Goal: Communication & Community: Answer question/provide support

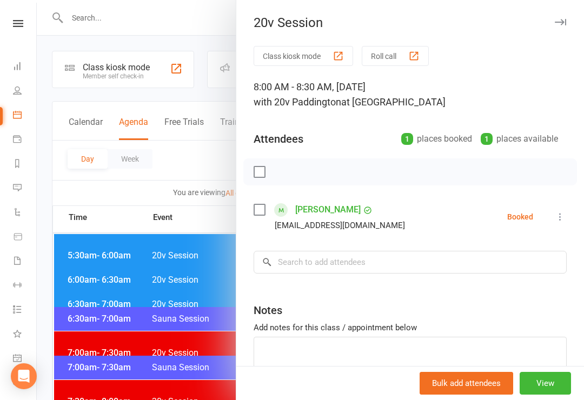
click at [199, 162] on div at bounding box center [310, 200] width 547 height 400
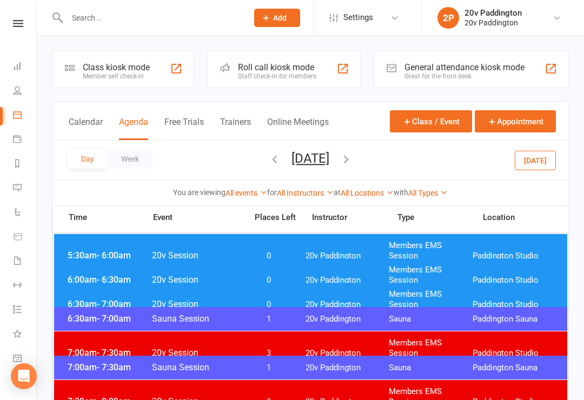
click at [329, 165] on button "[DATE]" at bounding box center [310, 158] width 38 height 15
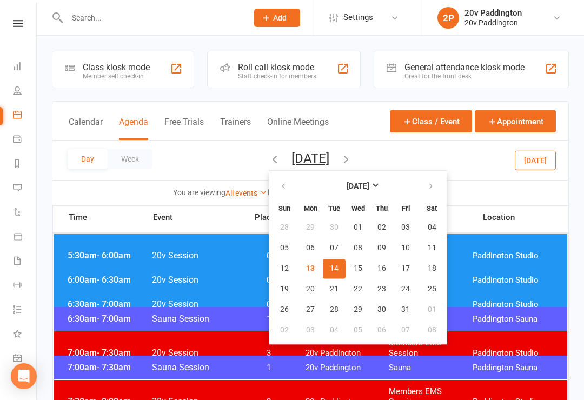
click at [189, 162] on div "Day Week [DATE] [DATE] Sun Mon Tue Wed Thu Fri Sat 28 29 30 01 02 03 04 05 06 0…" at bounding box center [310, 160] width 516 height 39
click at [130, 20] on input "text" at bounding box center [152, 17] width 176 height 15
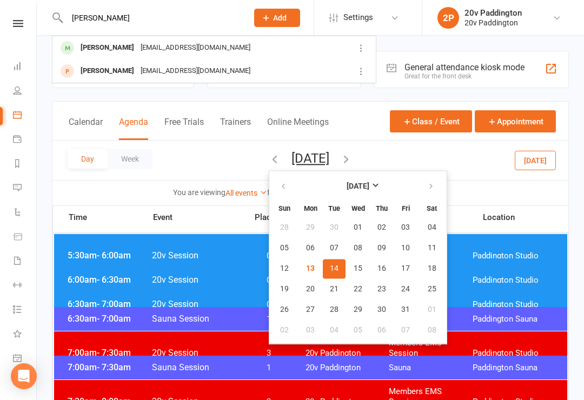
type input "[PERSON_NAME]"
click at [125, 53] on div "[PERSON_NAME]" at bounding box center [107, 48] width 60 height 16
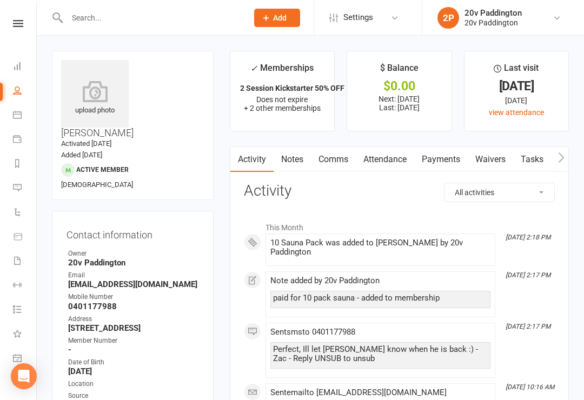
click at [395, 159] on link "Attendance" at bounding box center [385, 159] width 58 height 25
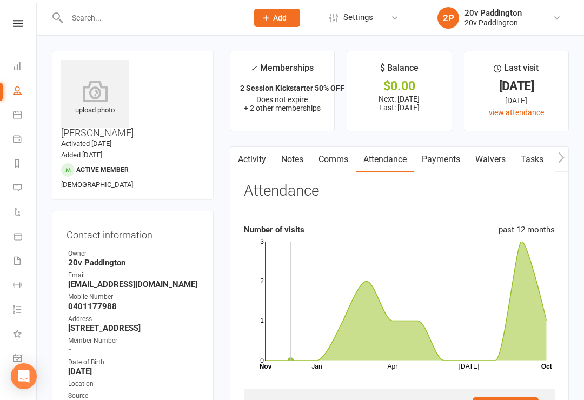
click at [243, 166] on button "button" at bounding box center [237, 159] width 14 height 24
click at [19, 116] on icon at bounding box center [17, 114] width 9 height 9
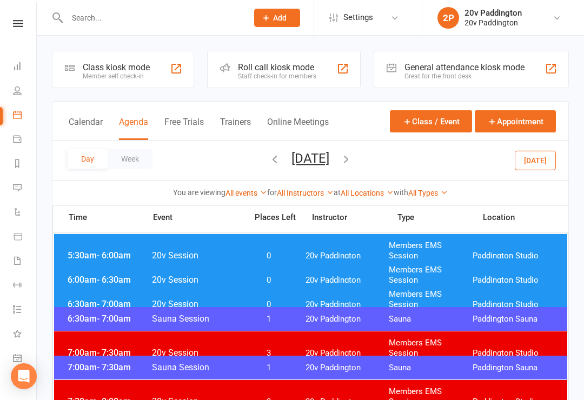
click at [536, 158] on button "[DATE]" at bounding box center [535, 159] width 41 height 19
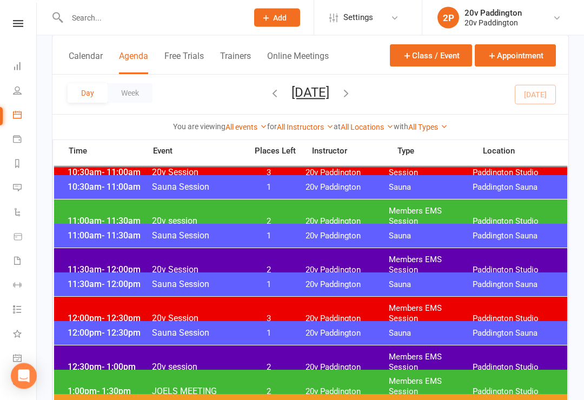
scroll to position [509, 0]
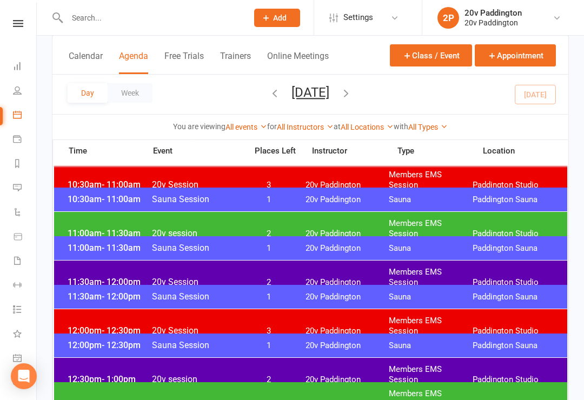
click at [451, 277] on span "Members EMS Session" at bounding box center [431, 277] width 84 height 21
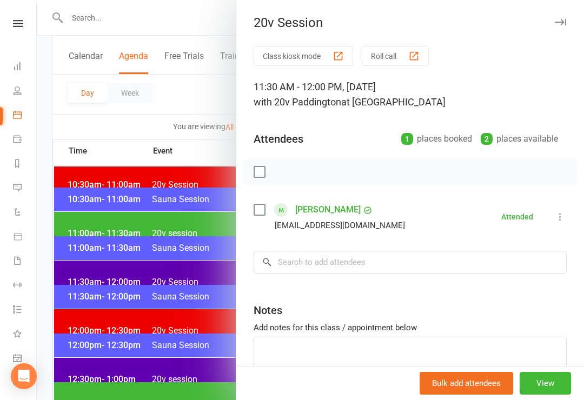
click at [152, 277] on div at bounding box center [310, 200] width 547 height 400
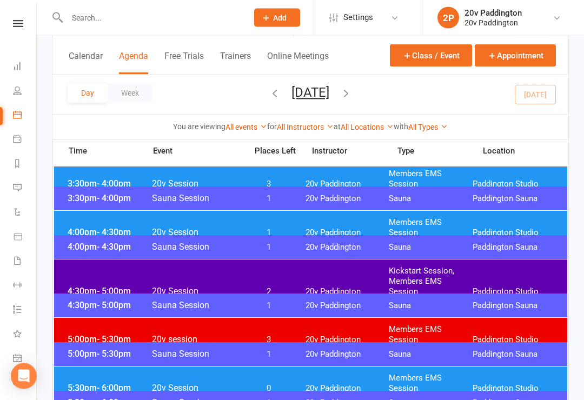
click at [347, 287] on span "20v Paddington" at bounding box center [347, 292] width 84 height 10
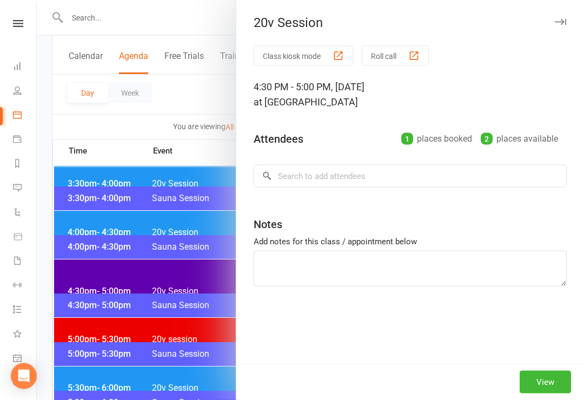
scroll to position [875, 0]
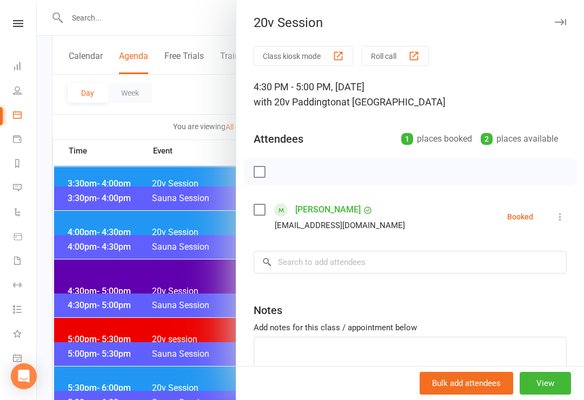
click at [181, 286] on div at bounding box center [310, 200] width 547 height 400
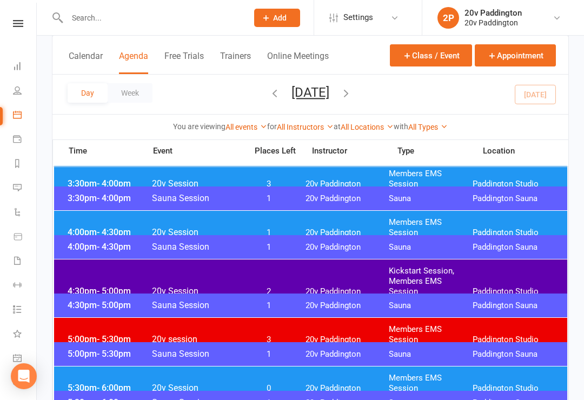
click at [17, 187] on icon at bounding box center [17, 187] width 9 height 9
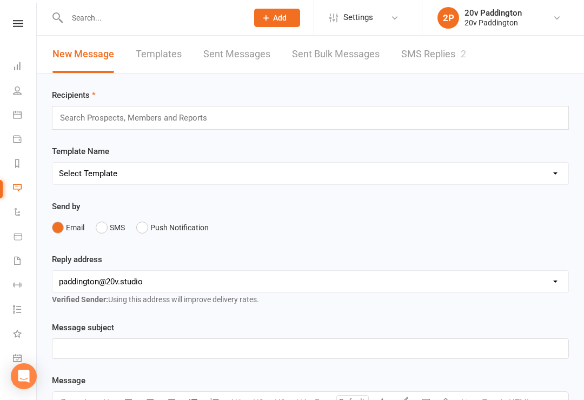
click at [442, 52] on link "SMS Replies 2" at bounding box center [433, 54] width 65 height 37
